Goal: Task Accomplishment & Management: Manage account settings

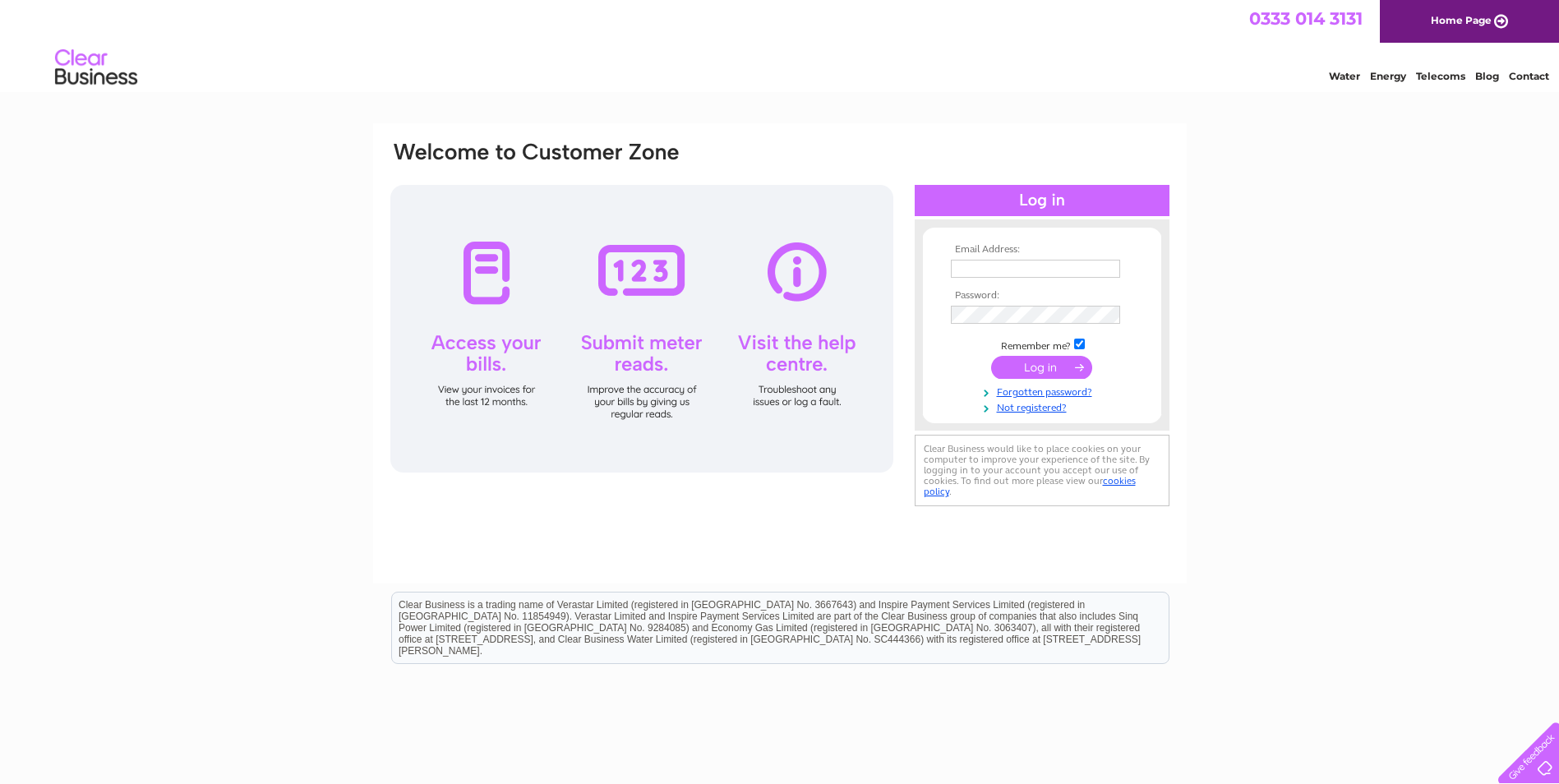
type input "[EMAIL_ADDRESS][DOMAIN_NAME]"
click at [1024, 370] on input "submit" at bounding box center [1042, 367] width 101 height 23
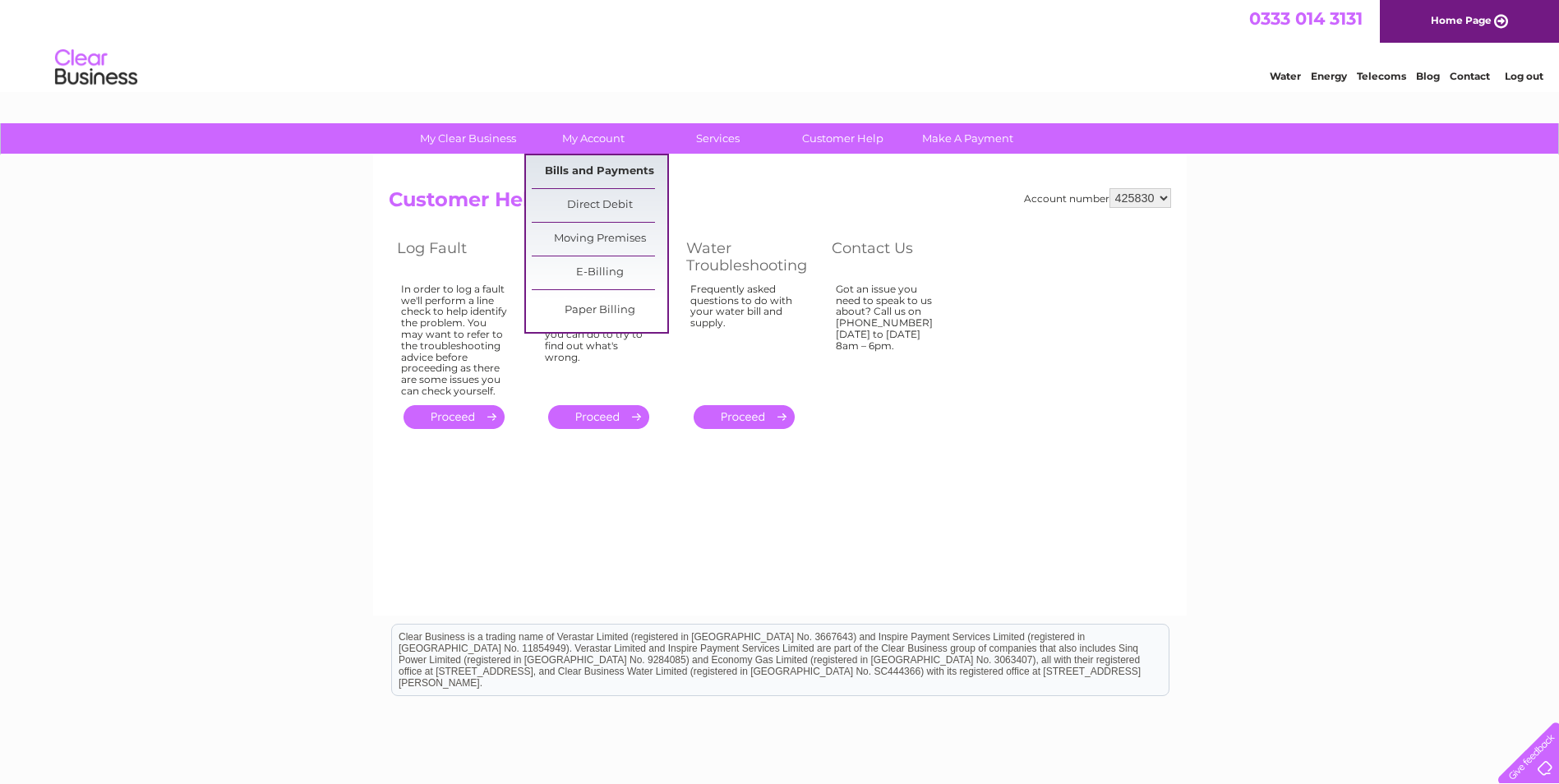
click at [575, 170] on link "Bills and Payments" at bounding box center [599, 172] width 136 height 33
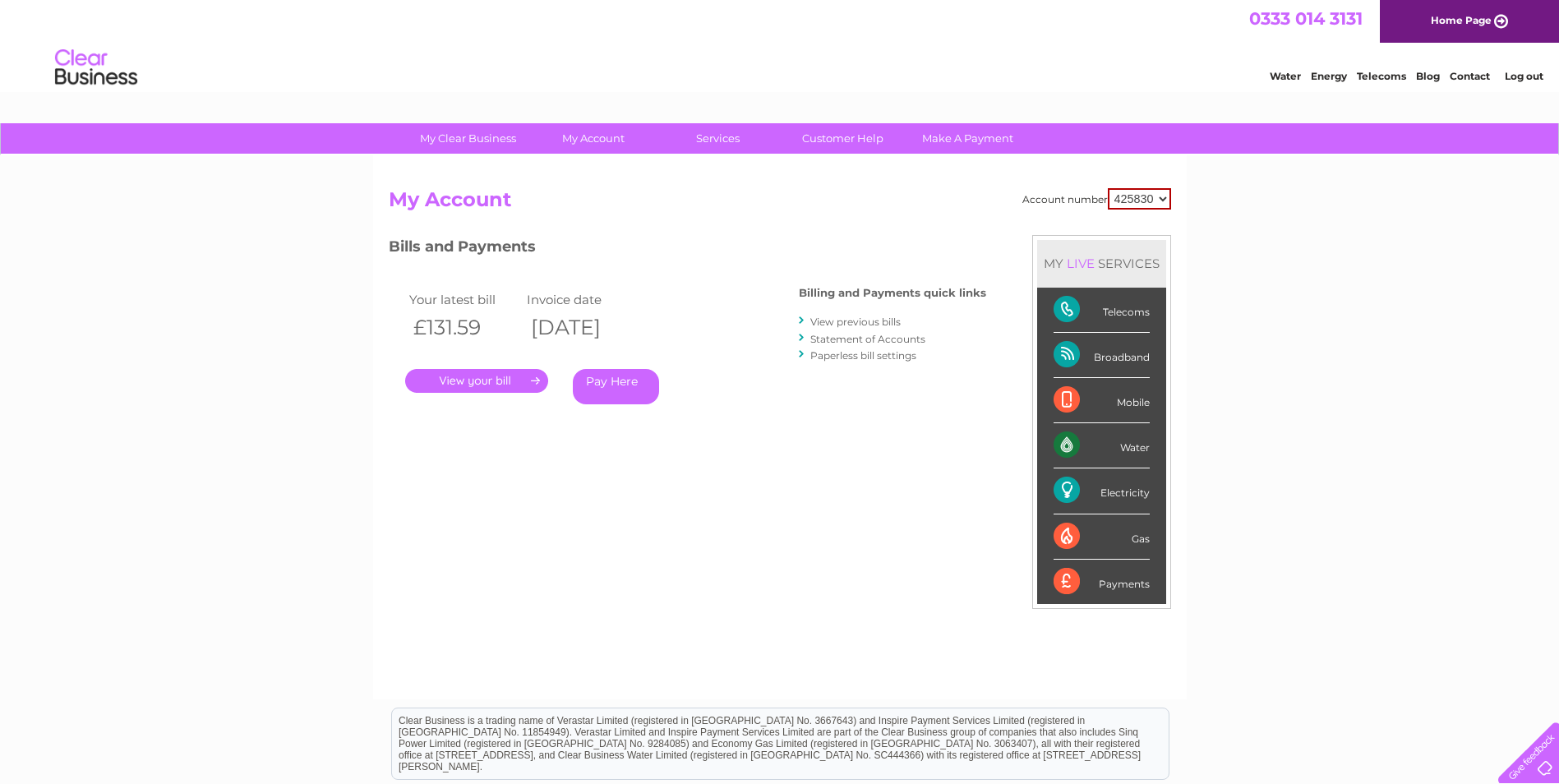
click at [490, 382] on link "." at bounding box center [477, 381] width 143 height 24
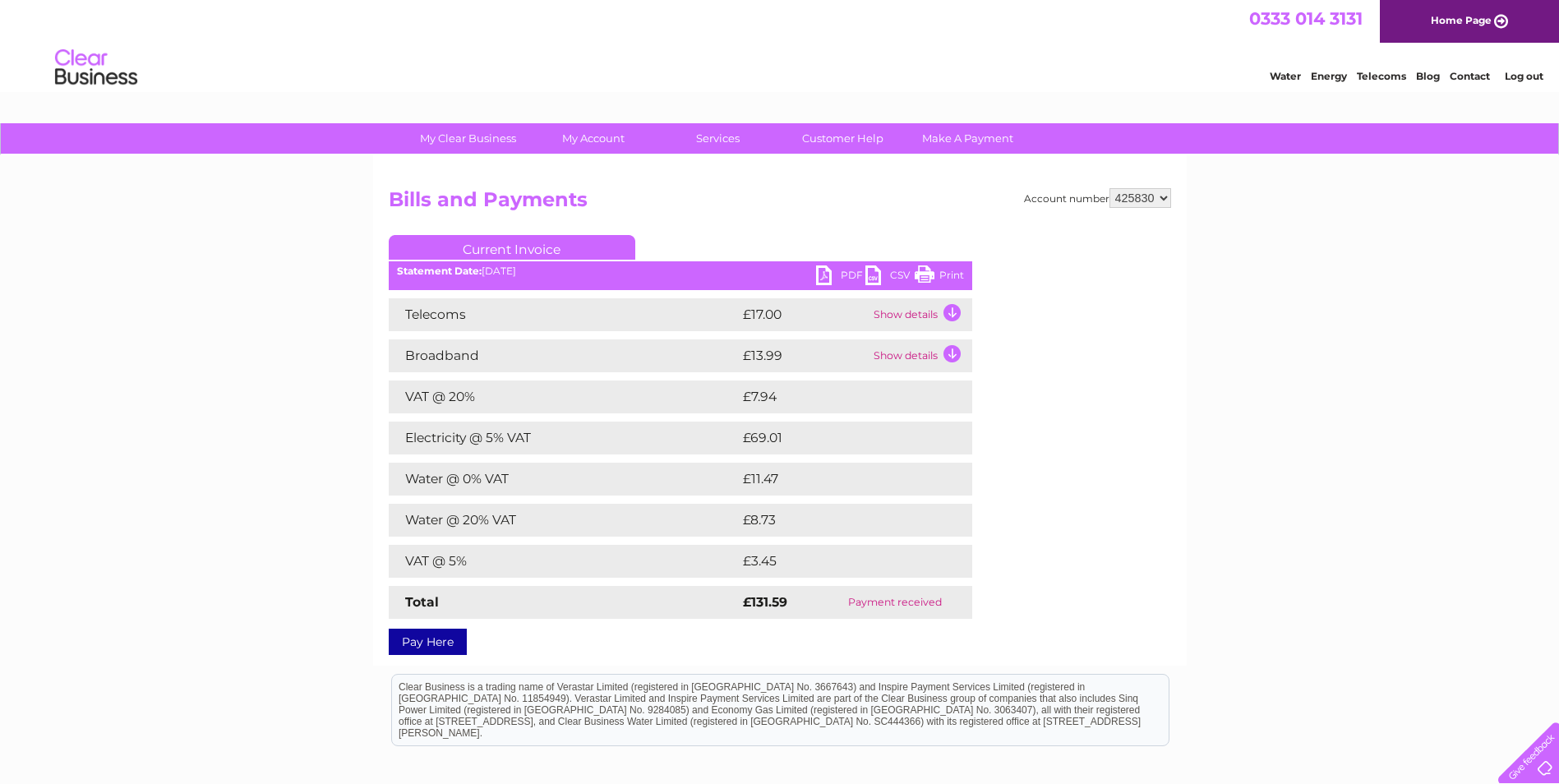
click at [857, 276] on link "PDF" at bounding box center [840, 277] width 49 height 24
